Goal: Task Accomplishment & Management: Manage account settings

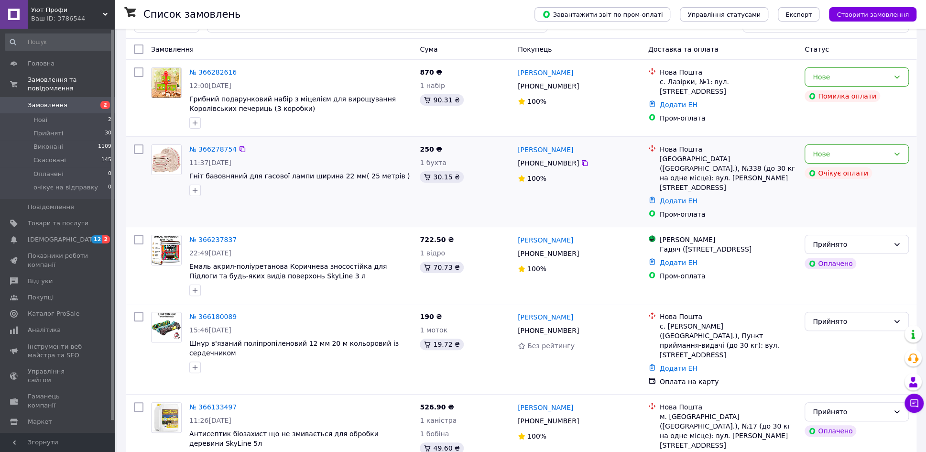
scroll to position [60, 0]
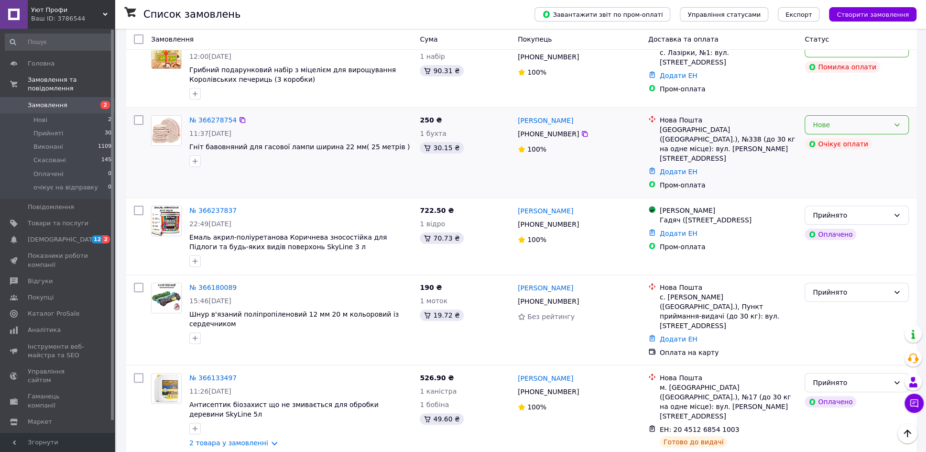
click at [896, 125] on icon at bounding box center [897, 125] width 8 height 8
click at [820, 178] on li "Скасовано" at bounding box center [856, 179] width 103 height 17
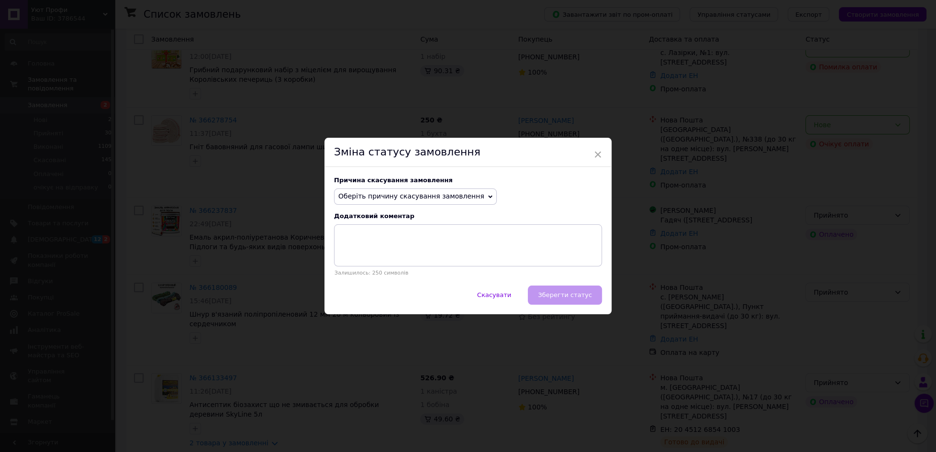
click at [488, 195] on icon at bounding box center [490, 197] width 4 height 4
click at [376, 242] on li "Оплата не надійшла" at bounding box center [415, 241] width 162 height 13
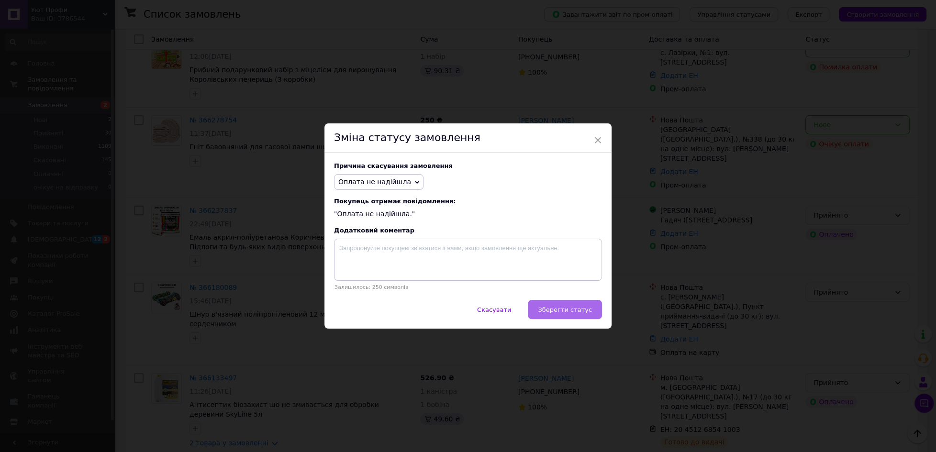
click at [548, 307] on span "Зберегти статус" at bounding box center [565, 309] width 54 height 7
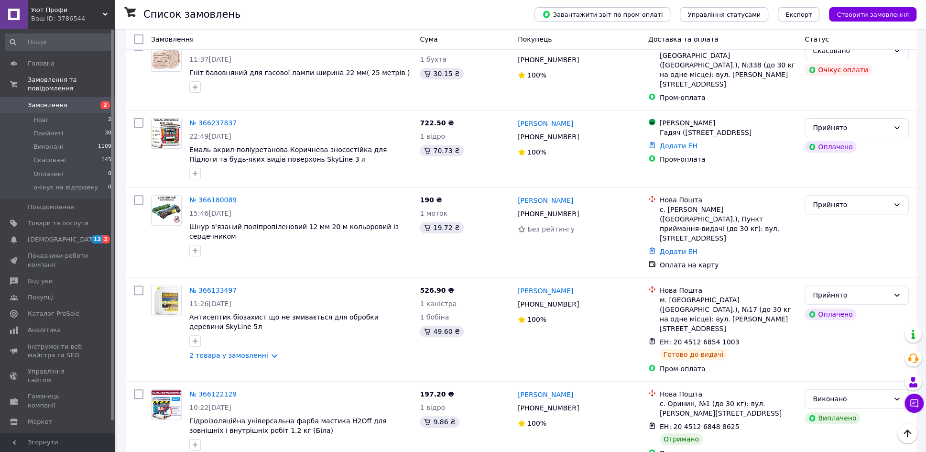
scroll to position [0, 0]
